Goal: Task Accomplishment & Management: Use online tool/utility

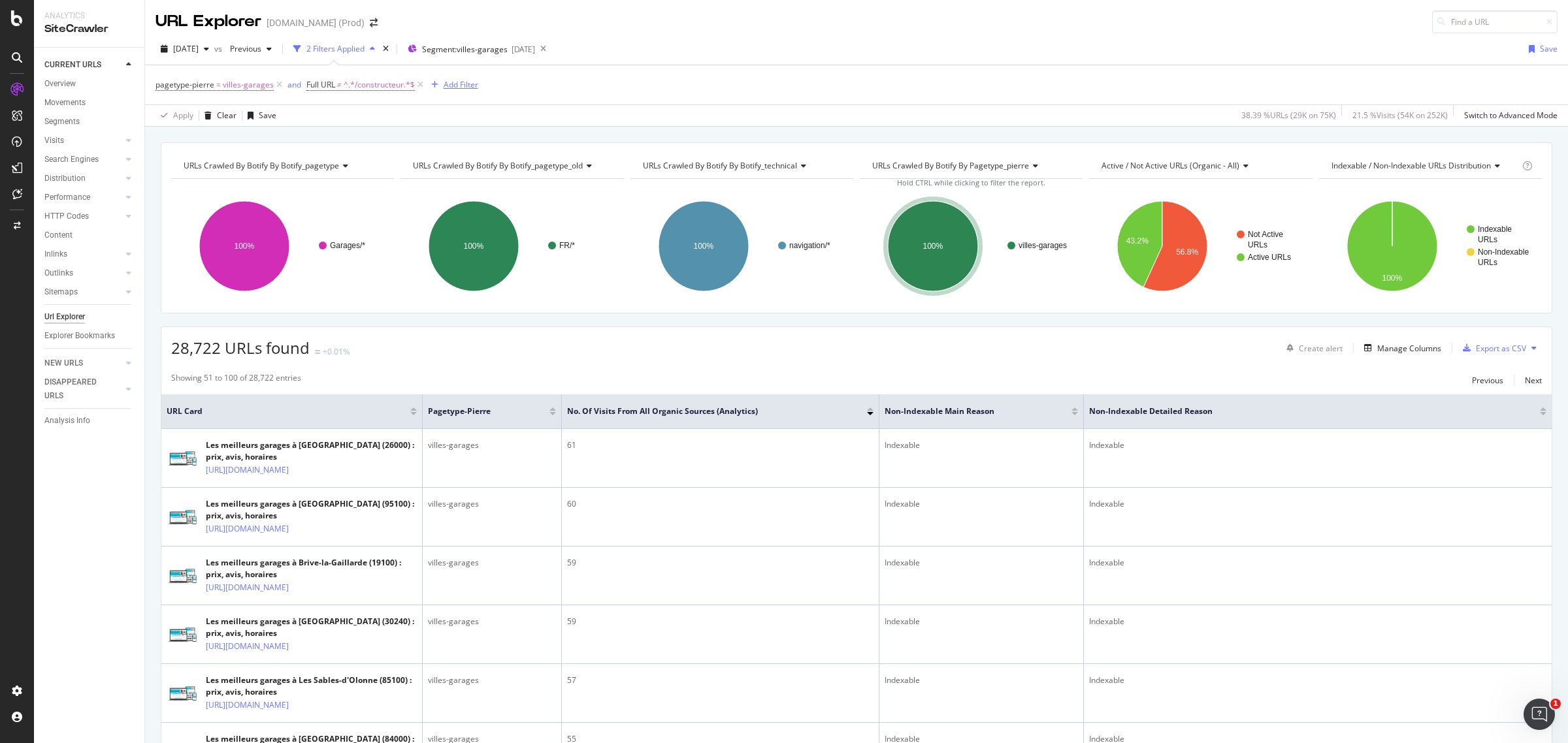
click at [450, 87] on div "Add Filter" at bounding box center [461, 84] width 35 height 11
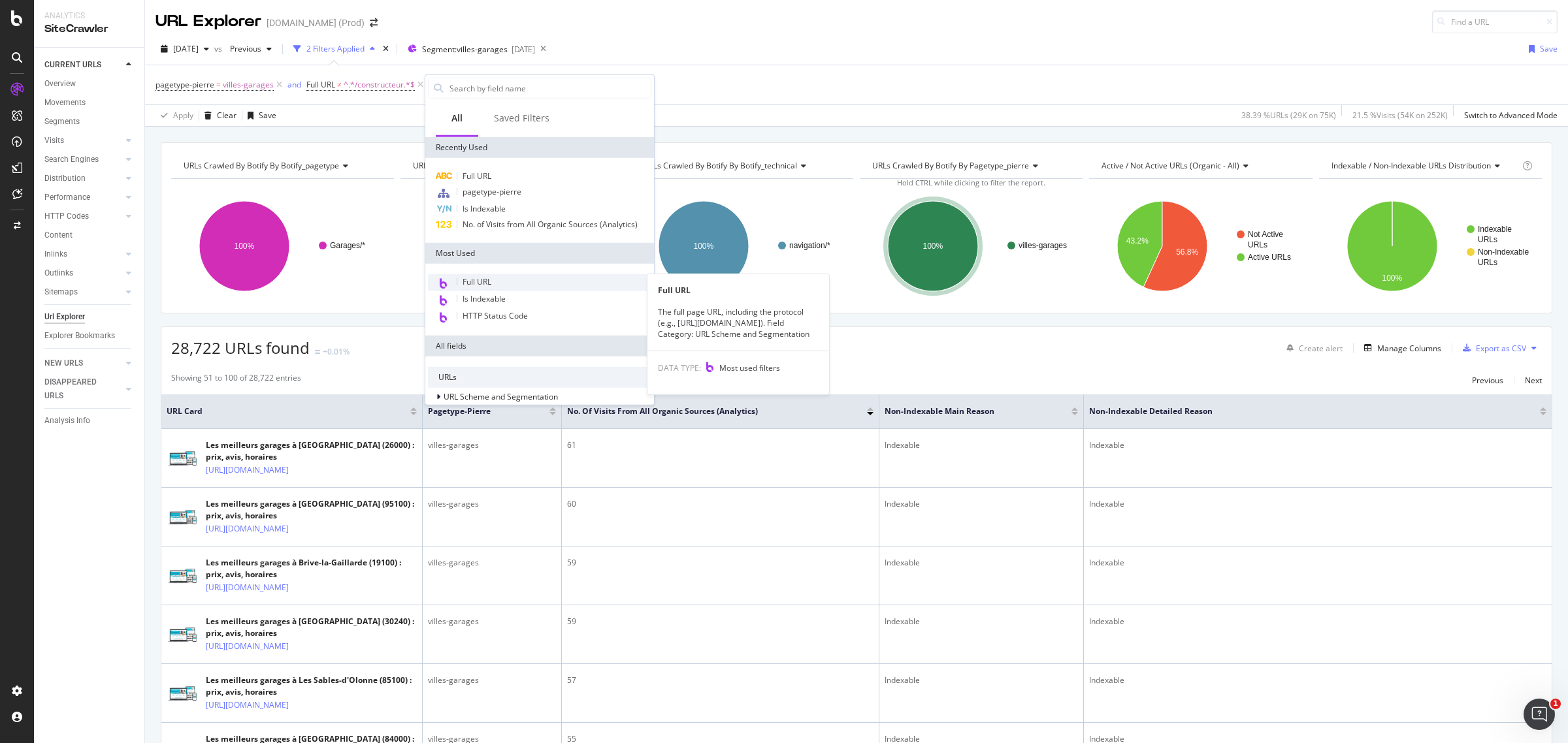
click at [504, 276] on div "Full URL" at bounding box center [539, 283] width 224 height 17
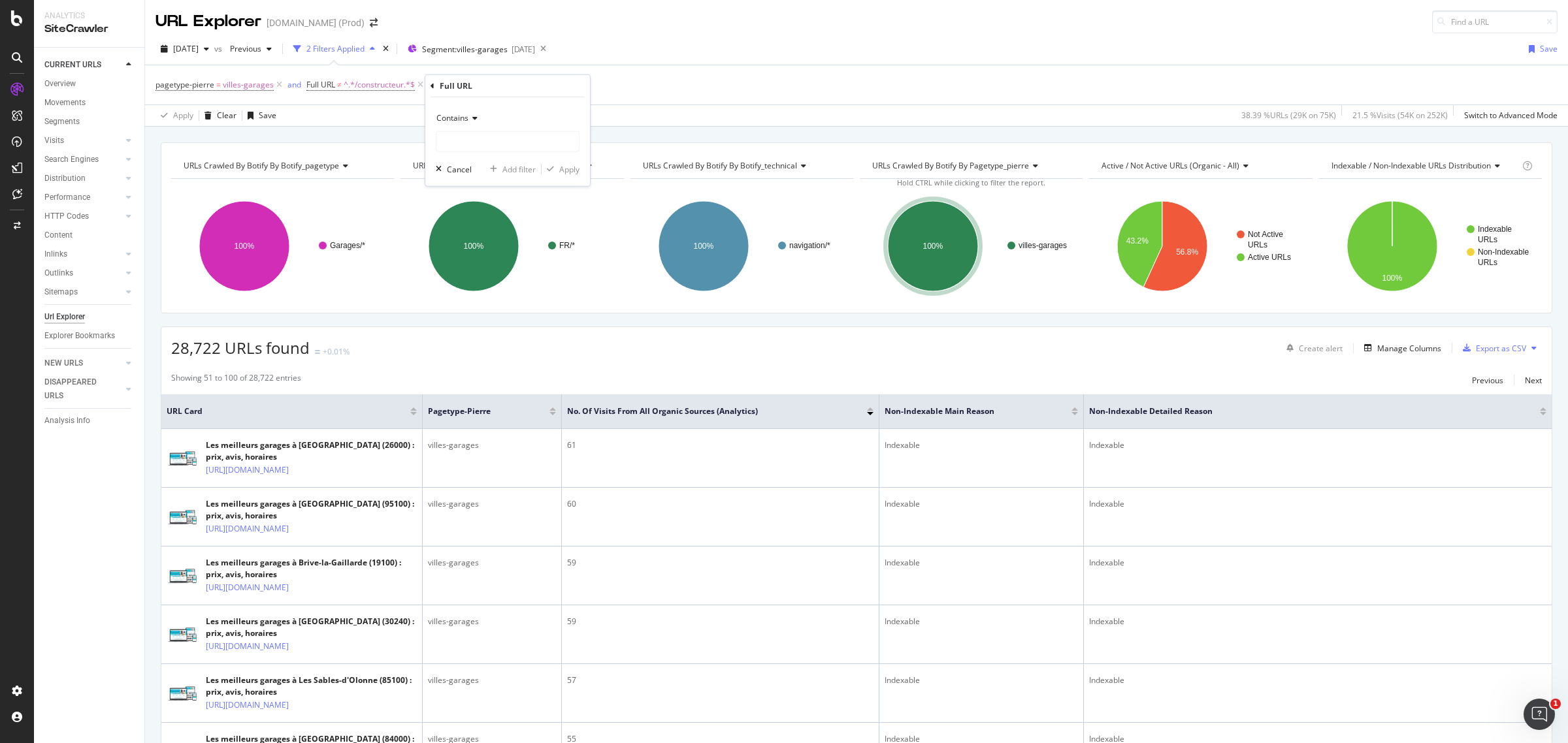
click at [478, 114] on div "Contains" at bounding box center [508, 118] width 144 height 21
